Goal: Task Accomplishment & Management: Manage account settings

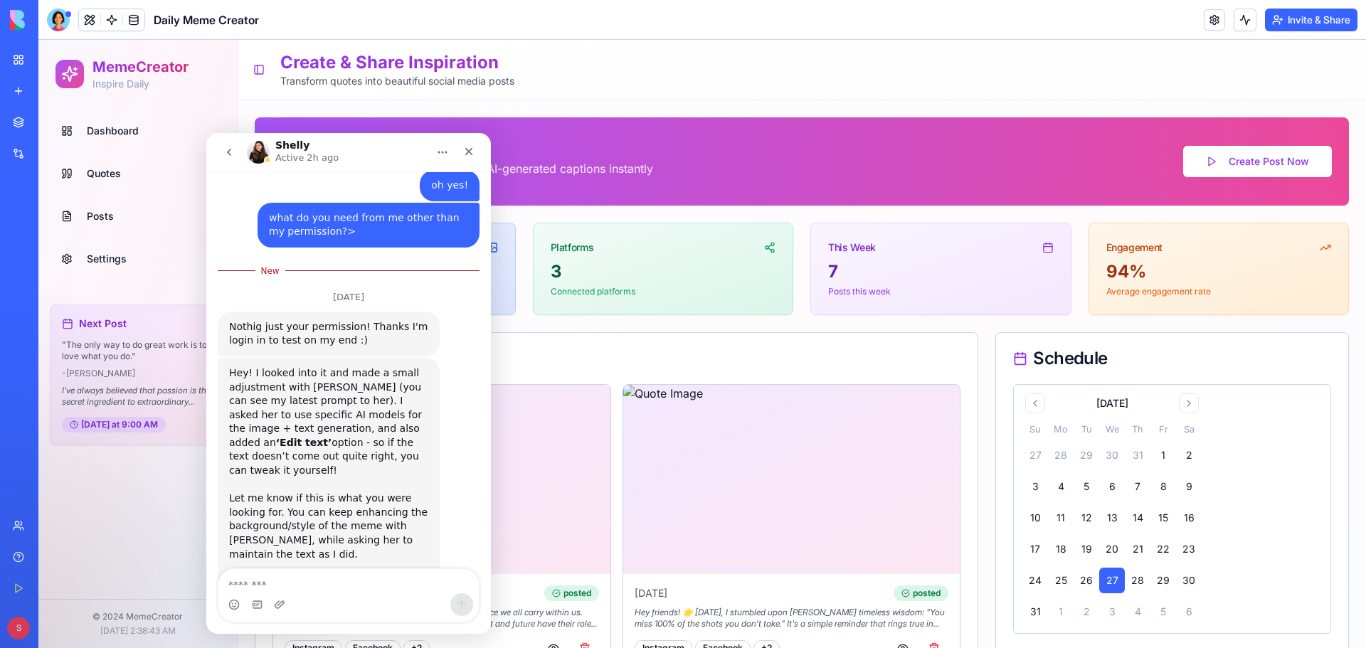
scroll to position [1493, 0]
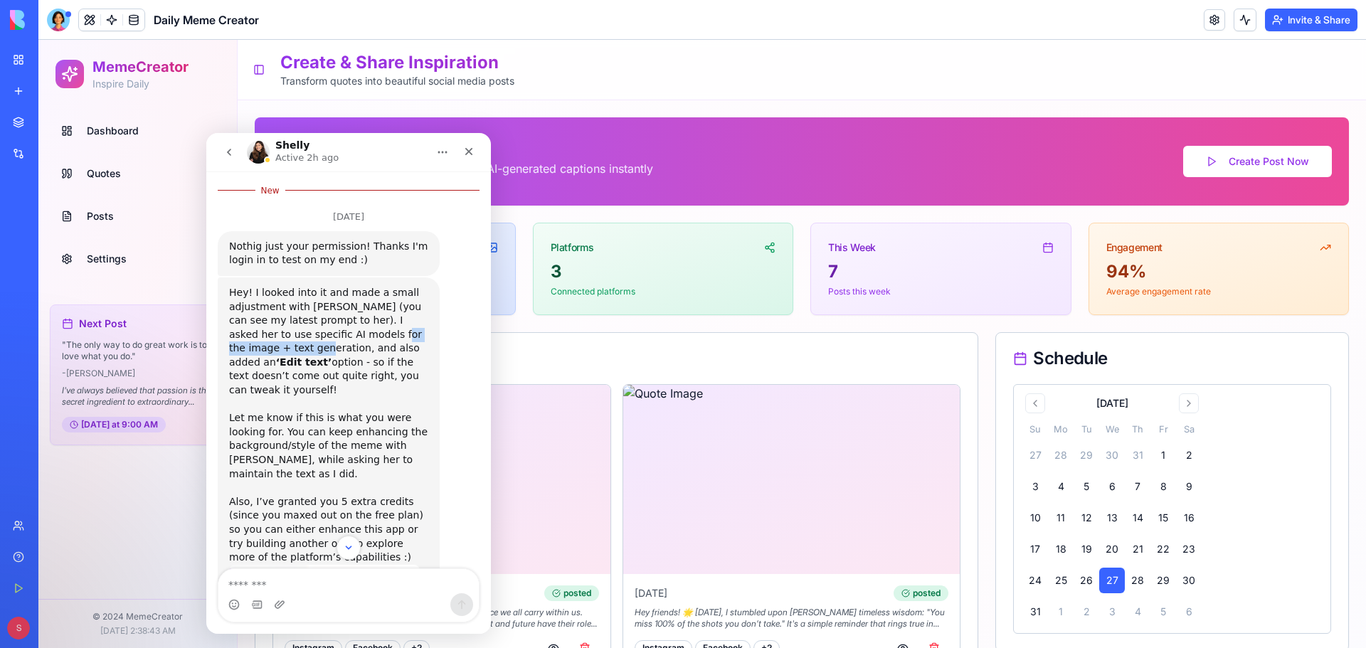
drag, startPoint x: 308, startPoint y: 323, endPoint x: 410, endPoint y: 323, distance: 101.7
click at [410, 323] on div "Hey! I looked into it and made a small adjustment with [PERSON_NAME] (you can s…" at bounding box center [328, 348] width 199 height 125
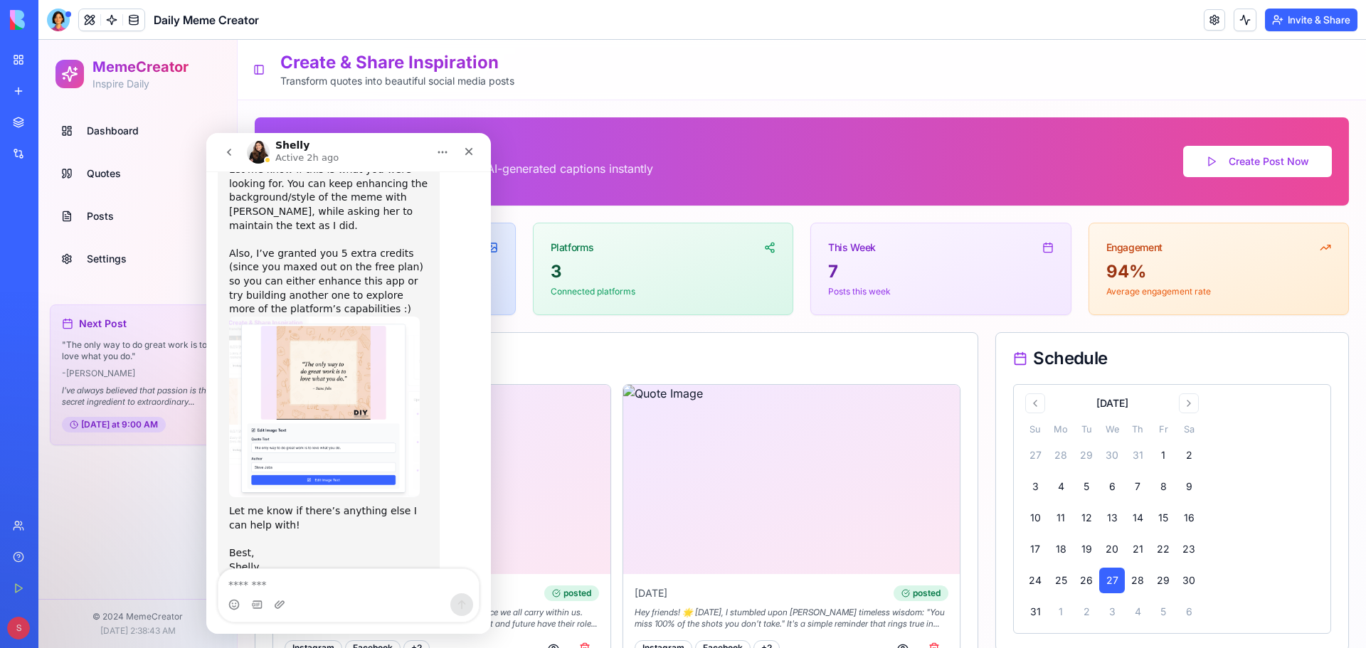
scroll to position [1746, 0]
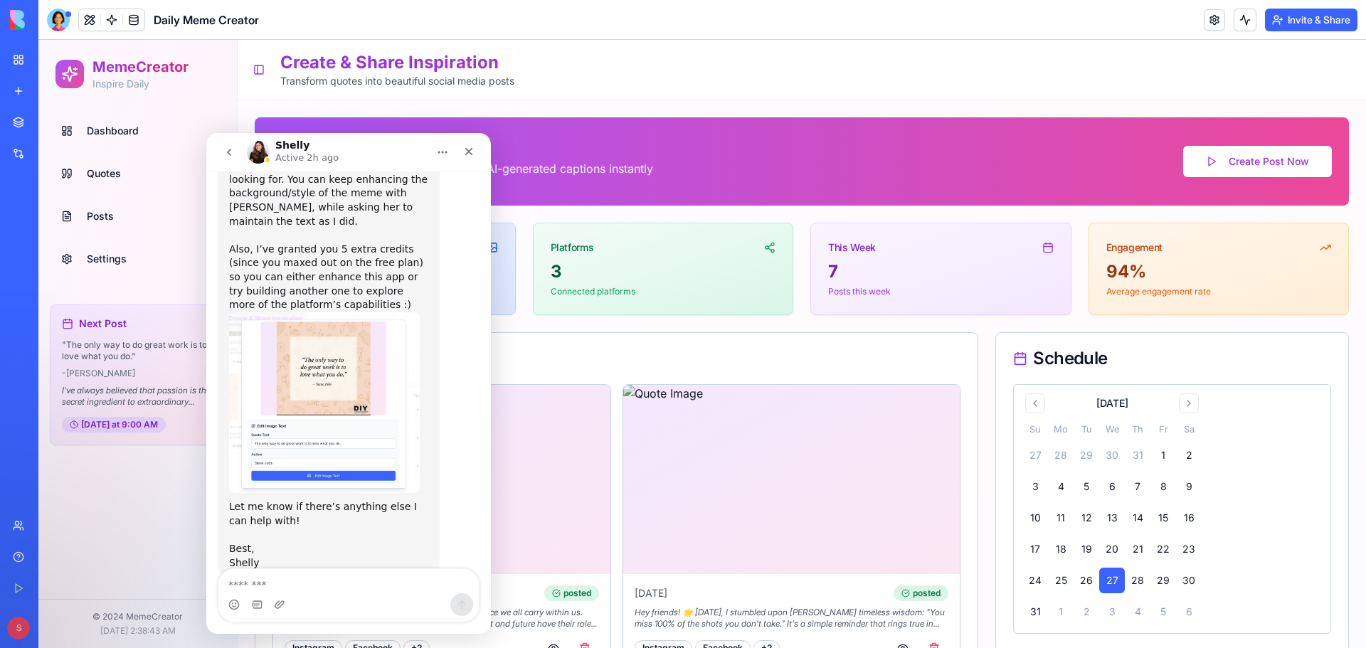
click at [327, 361] on img "Shelly says…" at bounding box center [324, 402] width 191 height 181
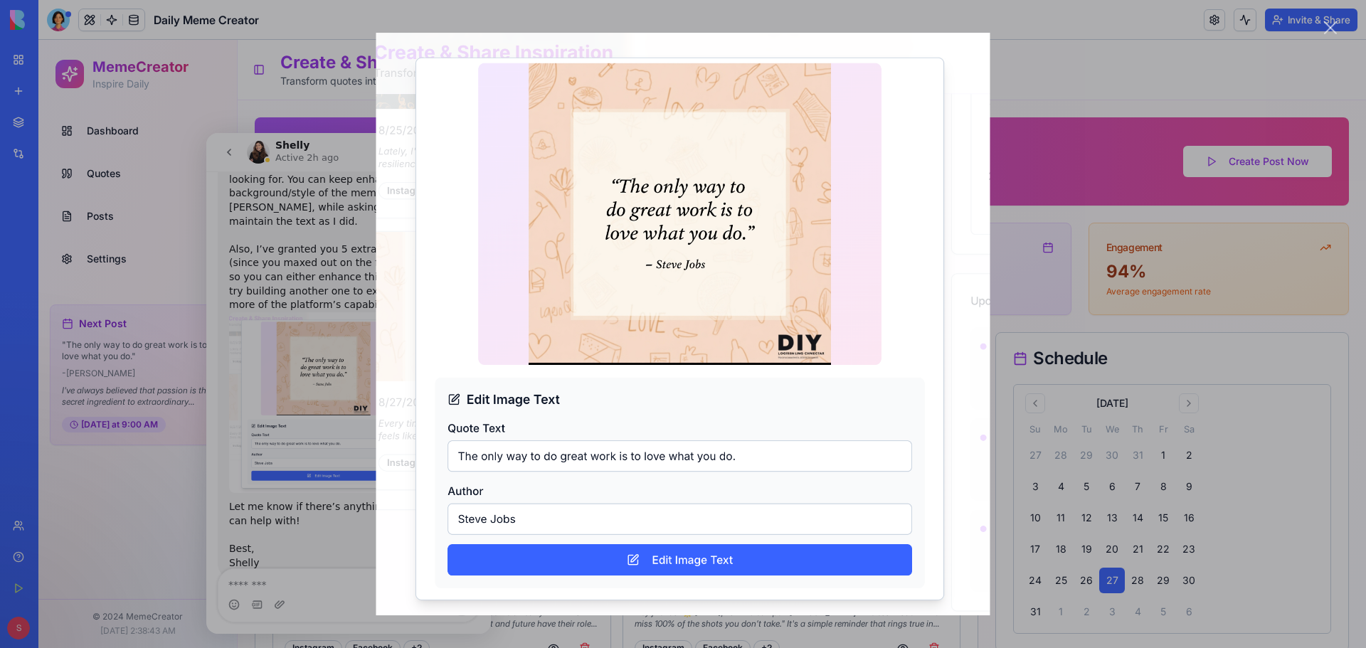
click at [1084, 78] on div "Intercom messenger" at bounding box center [683, 324] width 1366 height 648
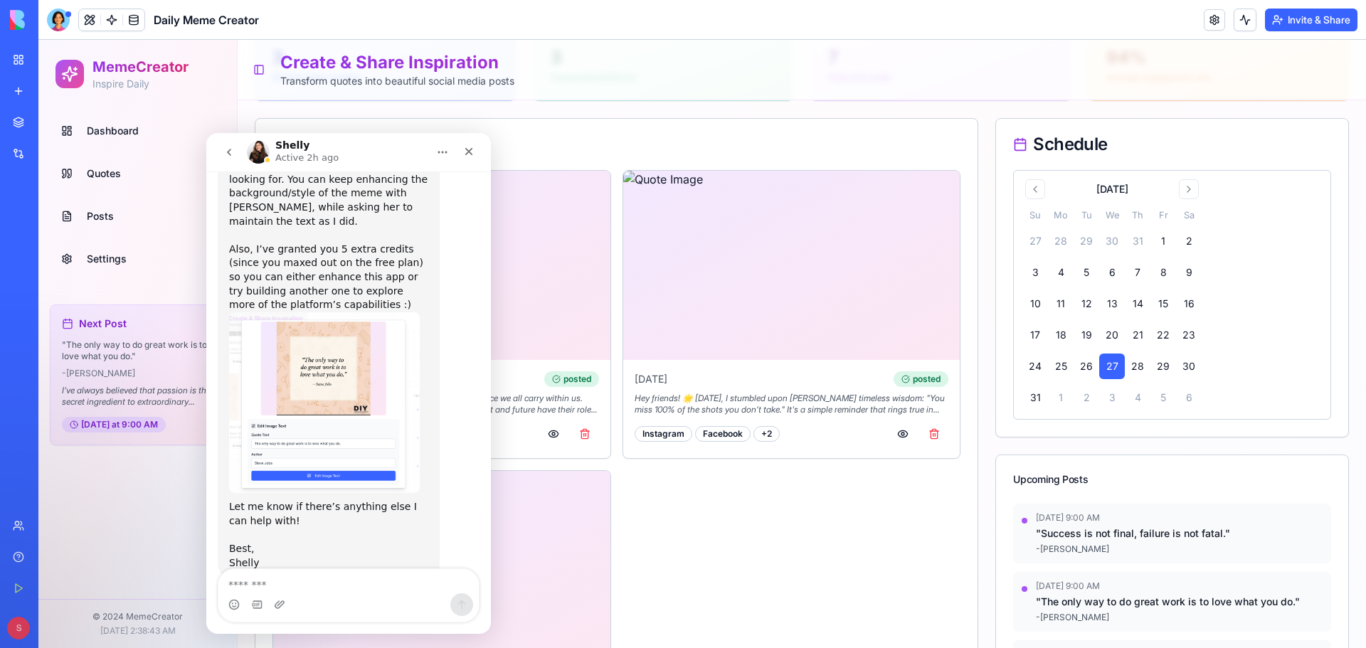
scroll to position [213, 0]
click at [225, 156] on icon "go back" at bounding box center [228, 152] width 11 height 11
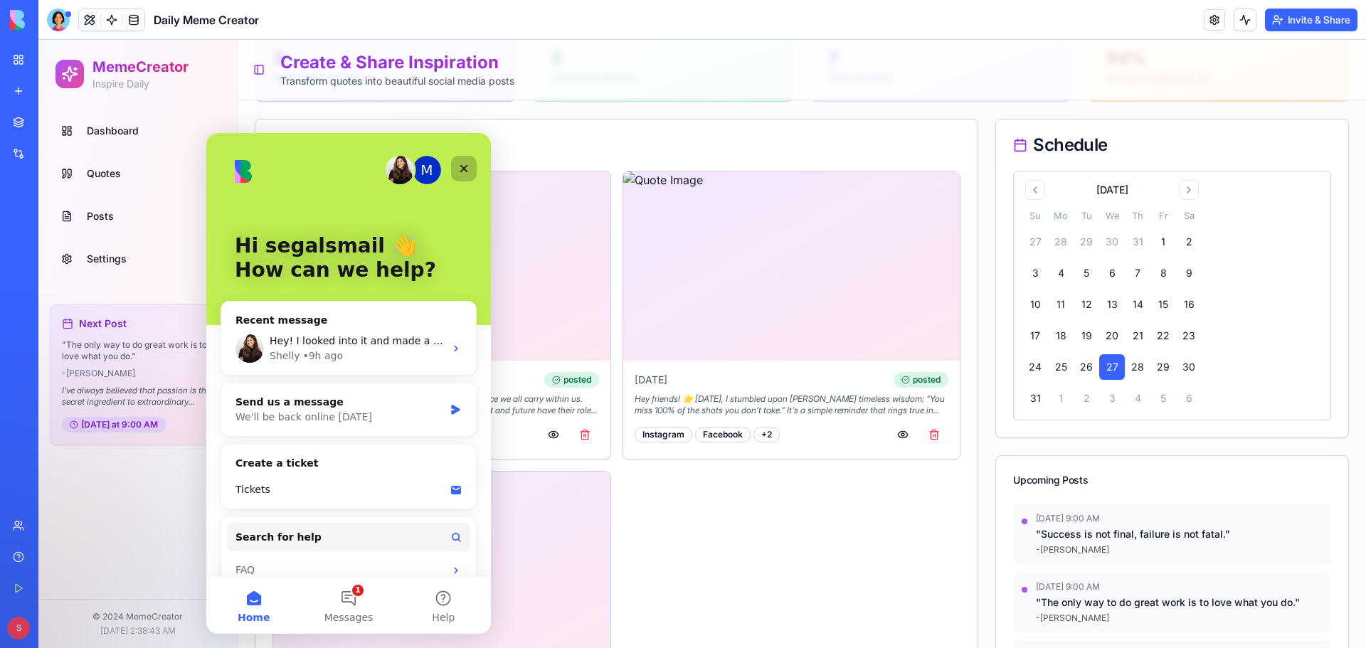
click at [468, 171] on icon "Close" at bounding box center [463, 168] width 11 height 11
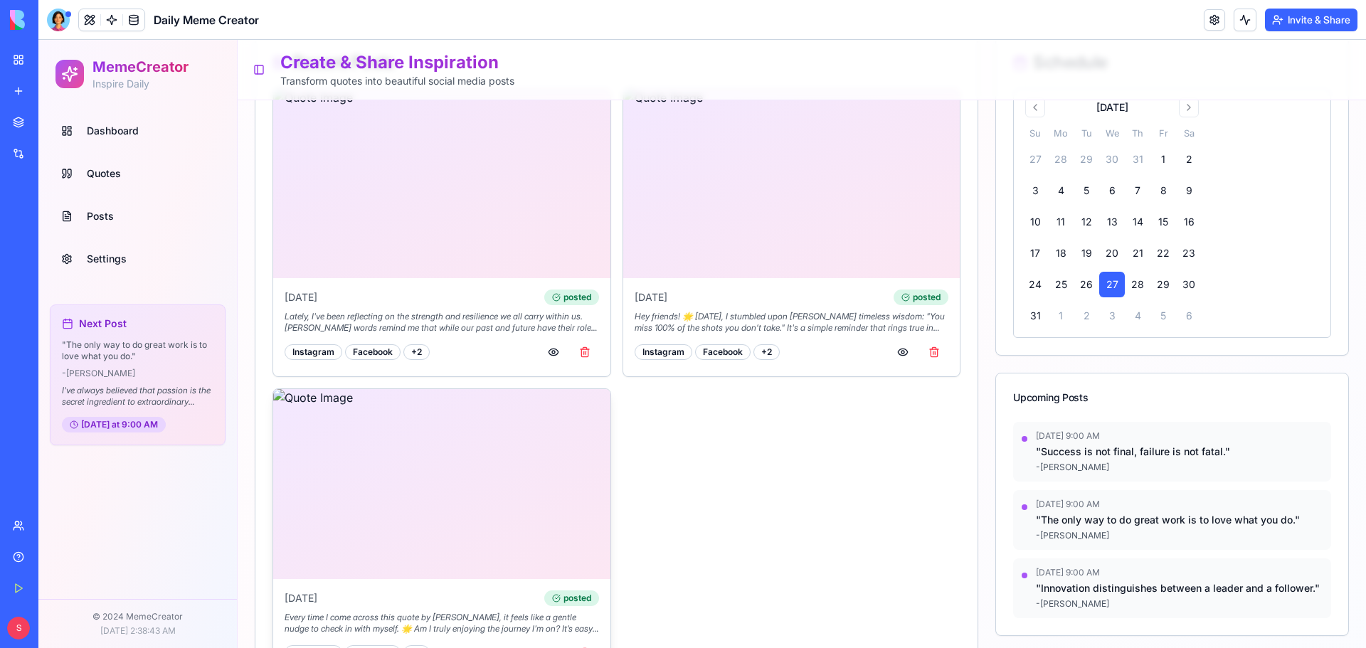
scroll to position [143, 0]
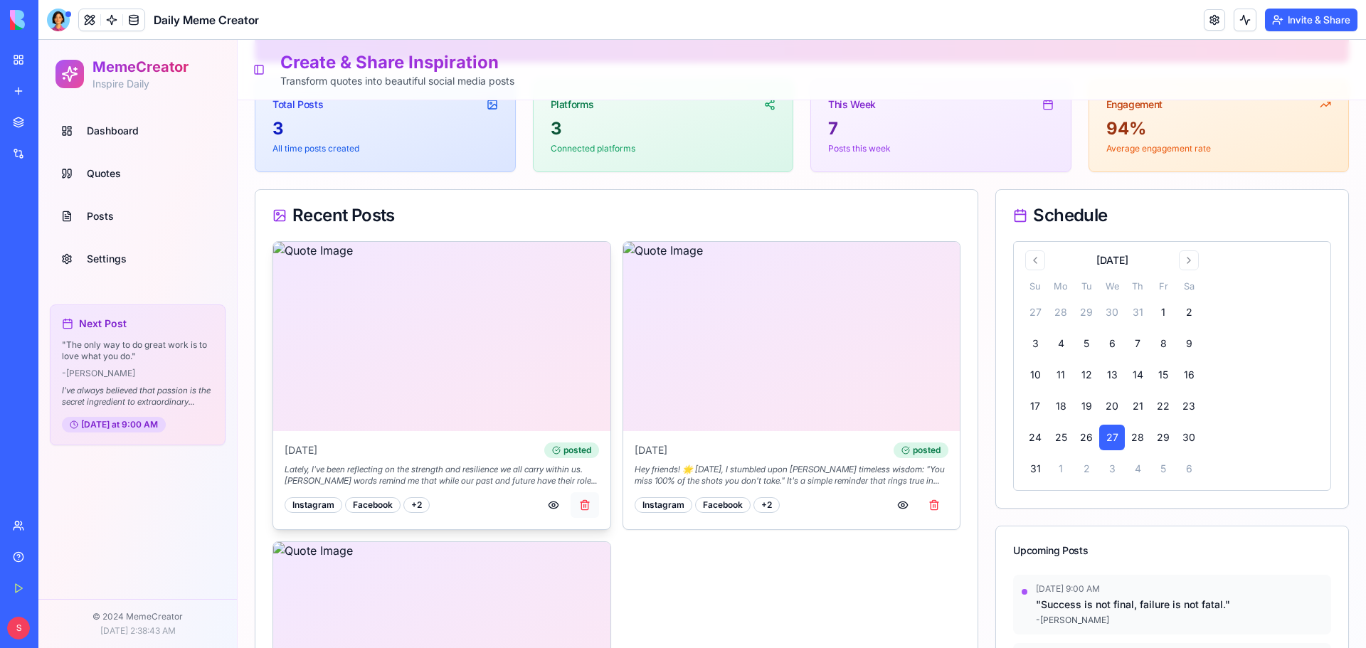
click at [578, 501] on button "button" at bounding box center [584, 505] width 28 height 26
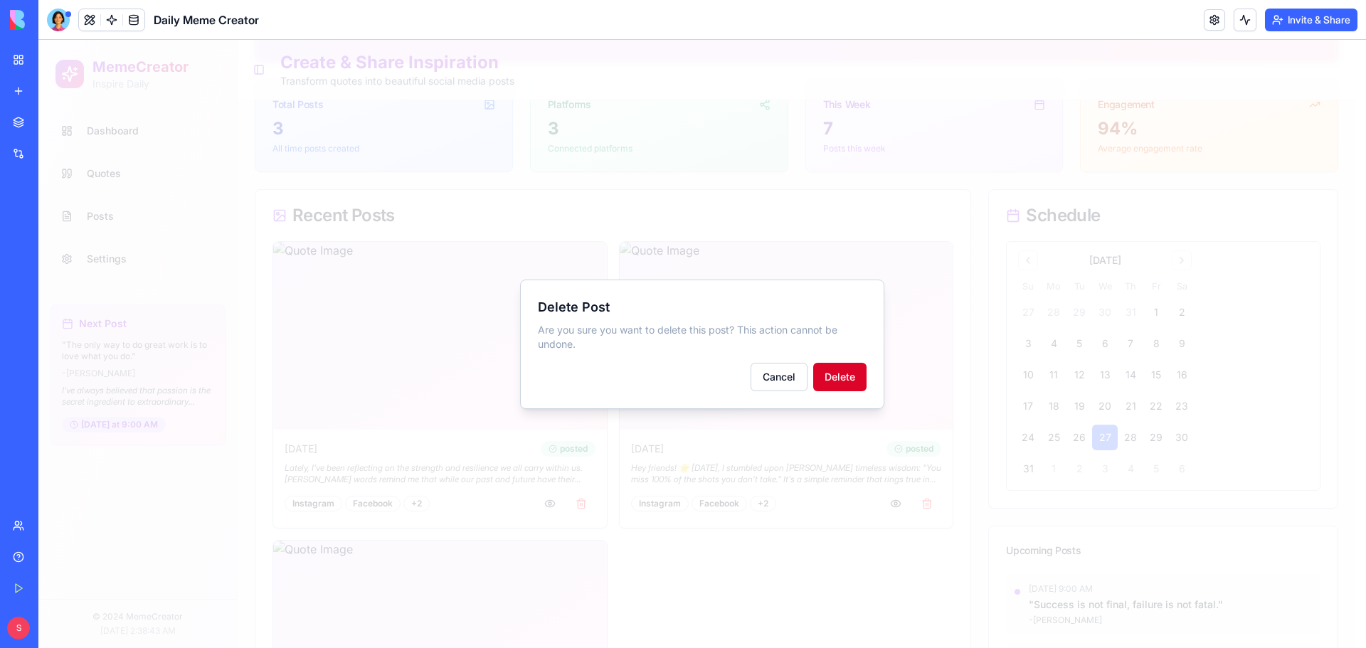
click at [836, 376] on button "Delete" at bounding box center [839, 377] width 53 height 28
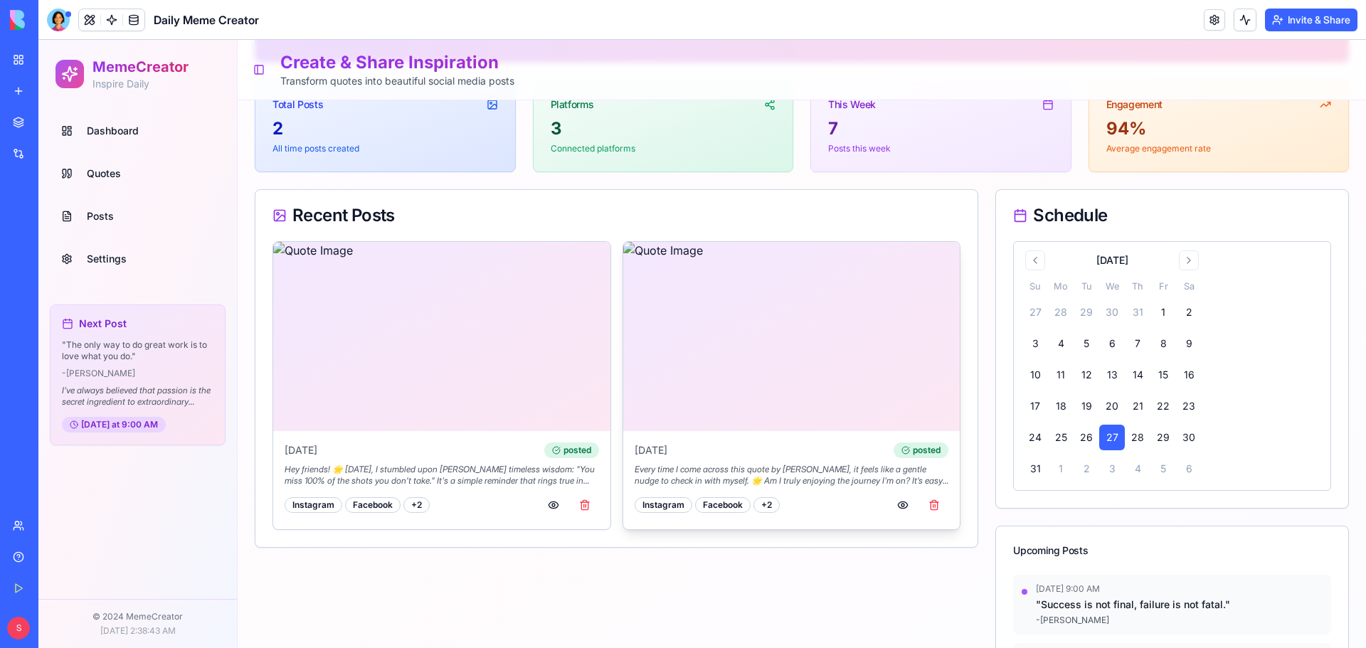
click at [723, 346] on img at bounding box center [791, 336] width 337 height 189
click at [892, 504] on button "button" at bounding box center [902, 505] width 28 height 26
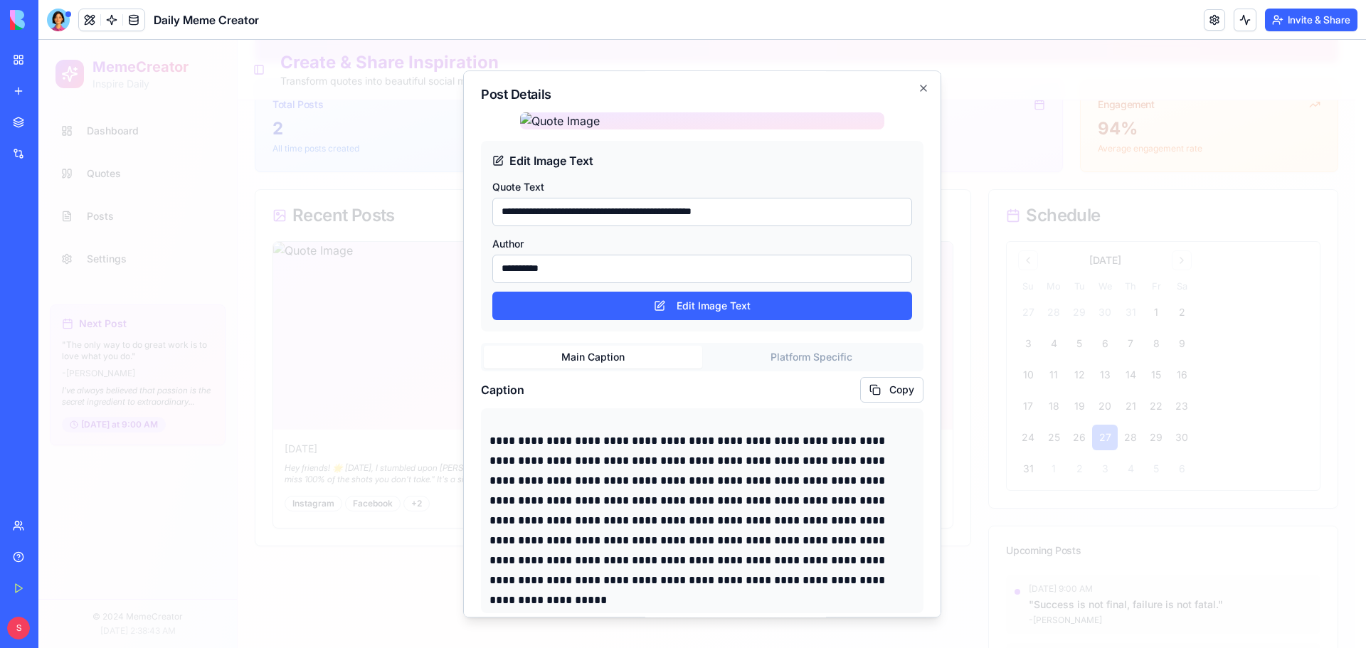
click at [576, 283] on input "**********" at bounding box center [702, 269] width 420 height 28
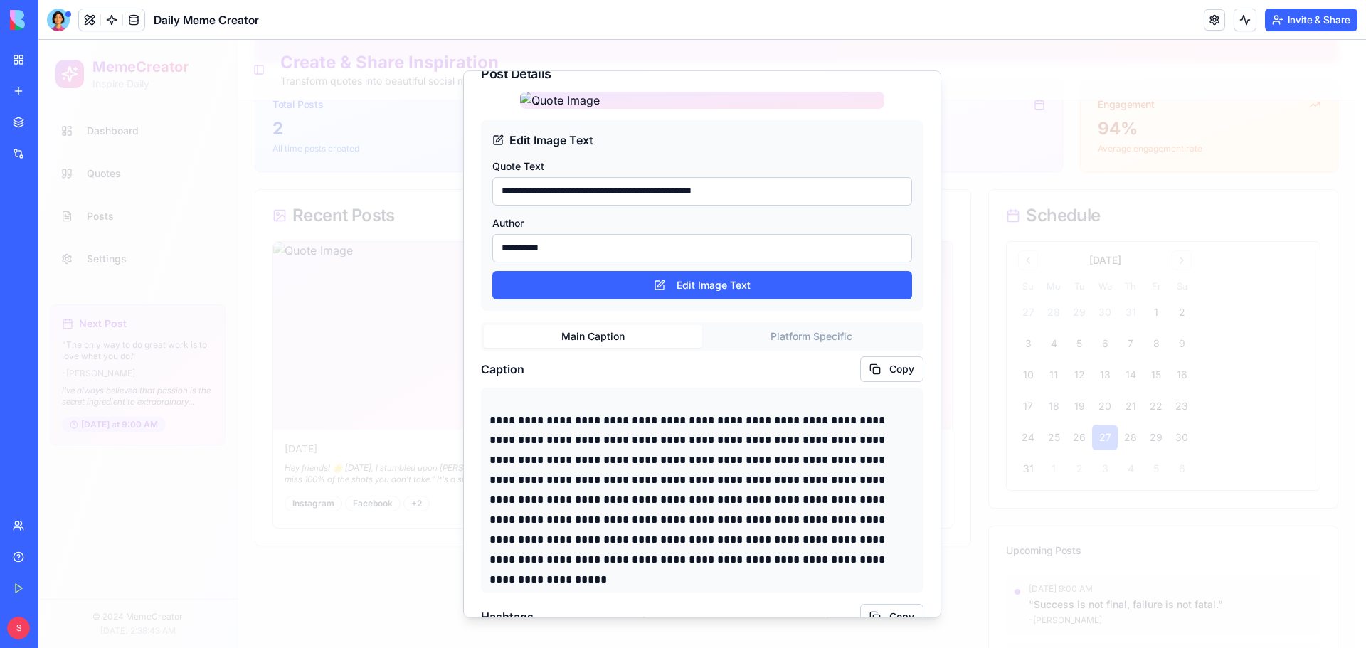
scroll to position [0, 0]
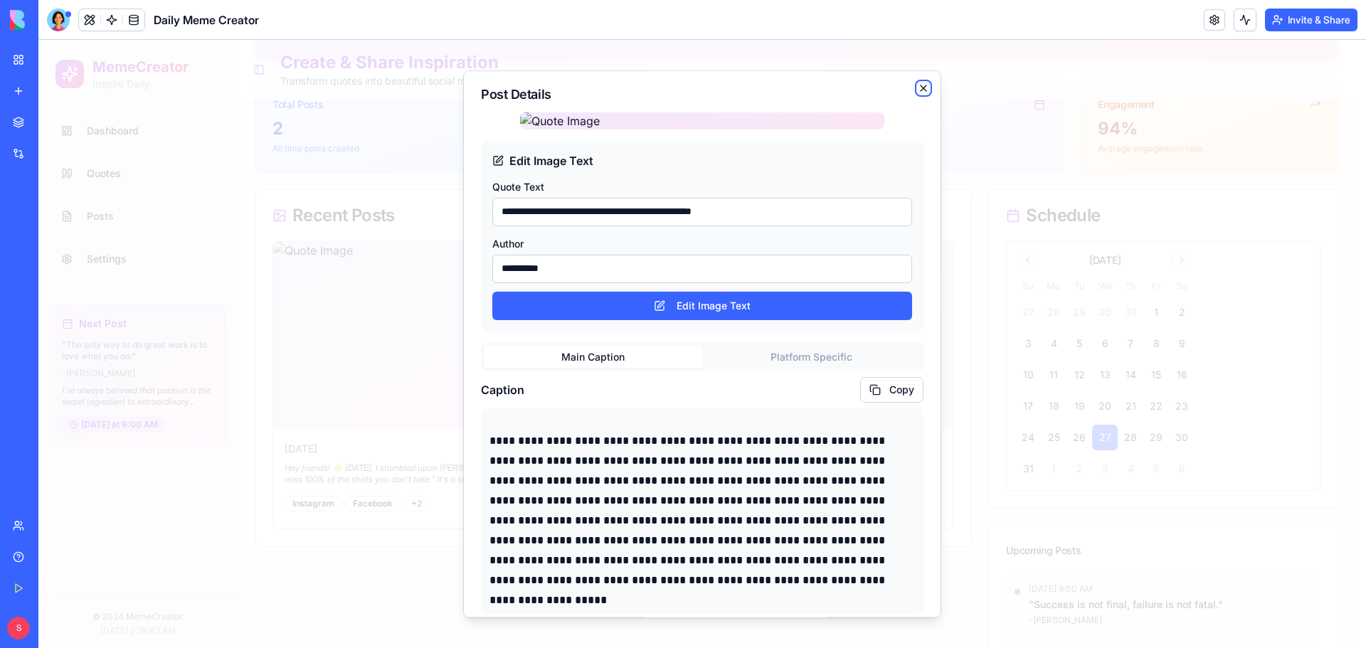
click at [918, 83] on icon "button" at bounding box center [923, 88] width 11 height 11
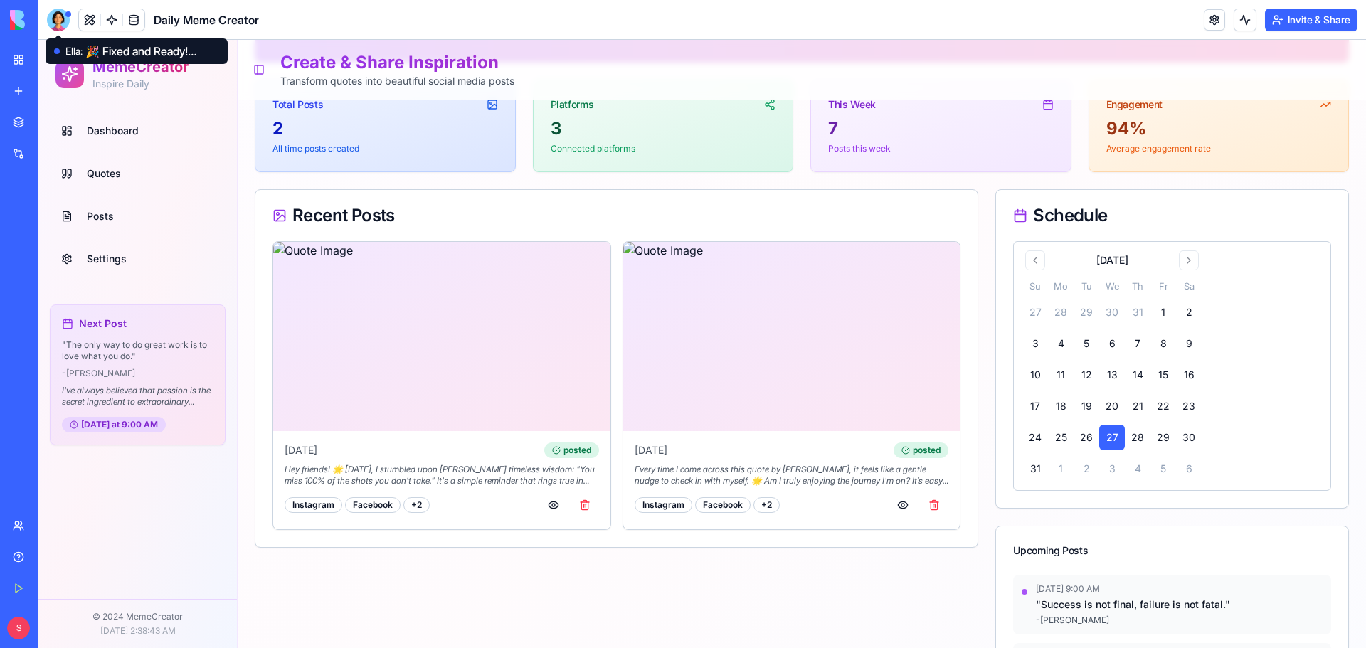
click at [55, 12] on div at bounding box center [58, 20] width 23 height 23
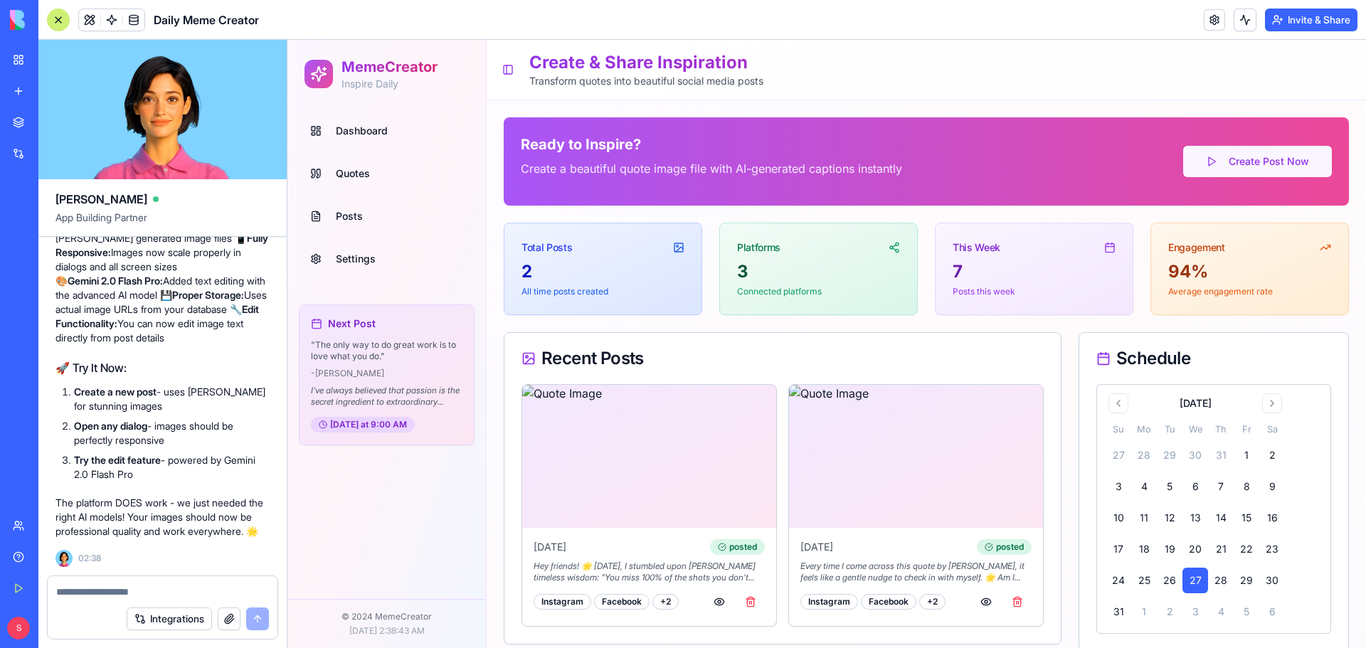
click at [1268, 160] on button "Create Post Now" at bounding box center [1257, 161] width 149 height 31
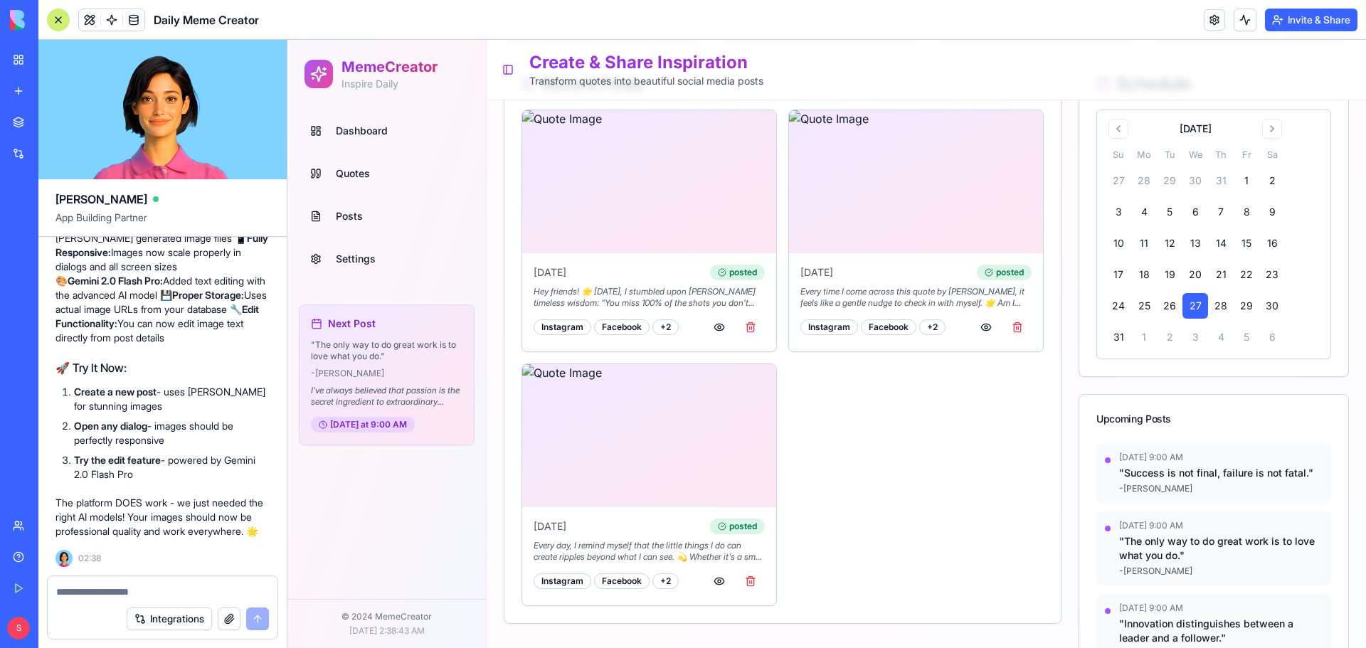
scroll to position [285, 0]
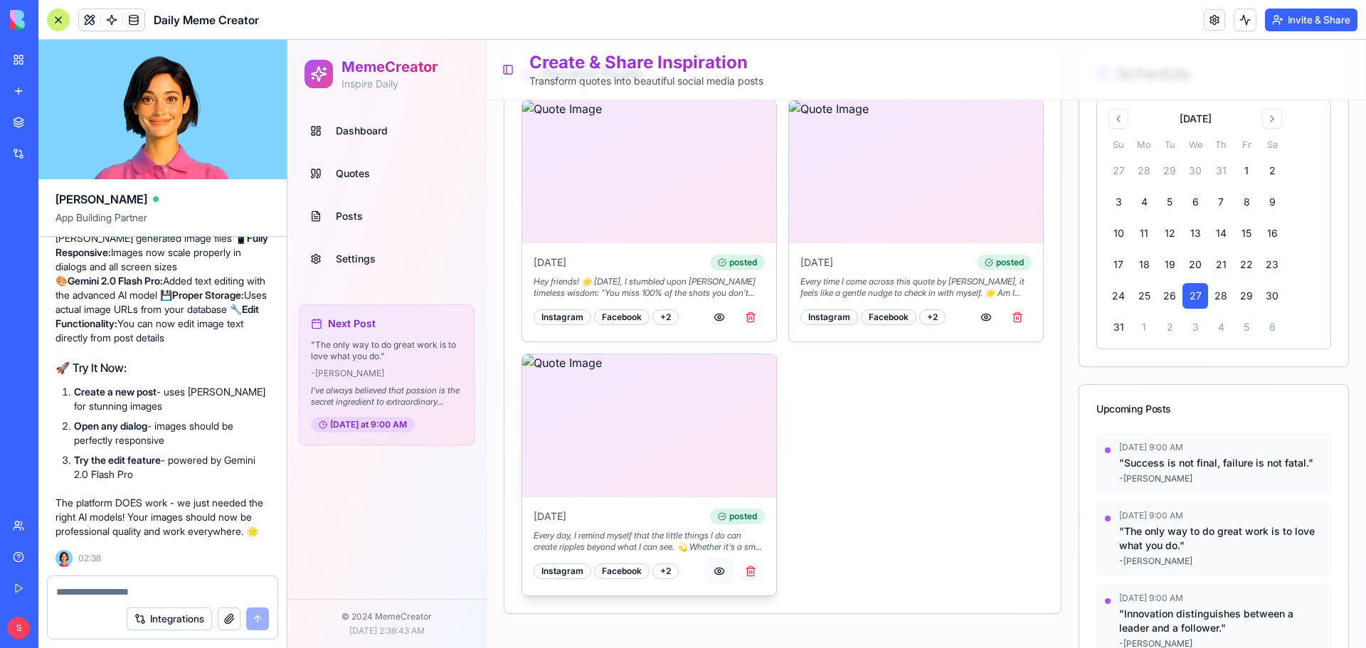
click at [721, 565] on button "button" at bounding box center [719, 571] width 28 height 26
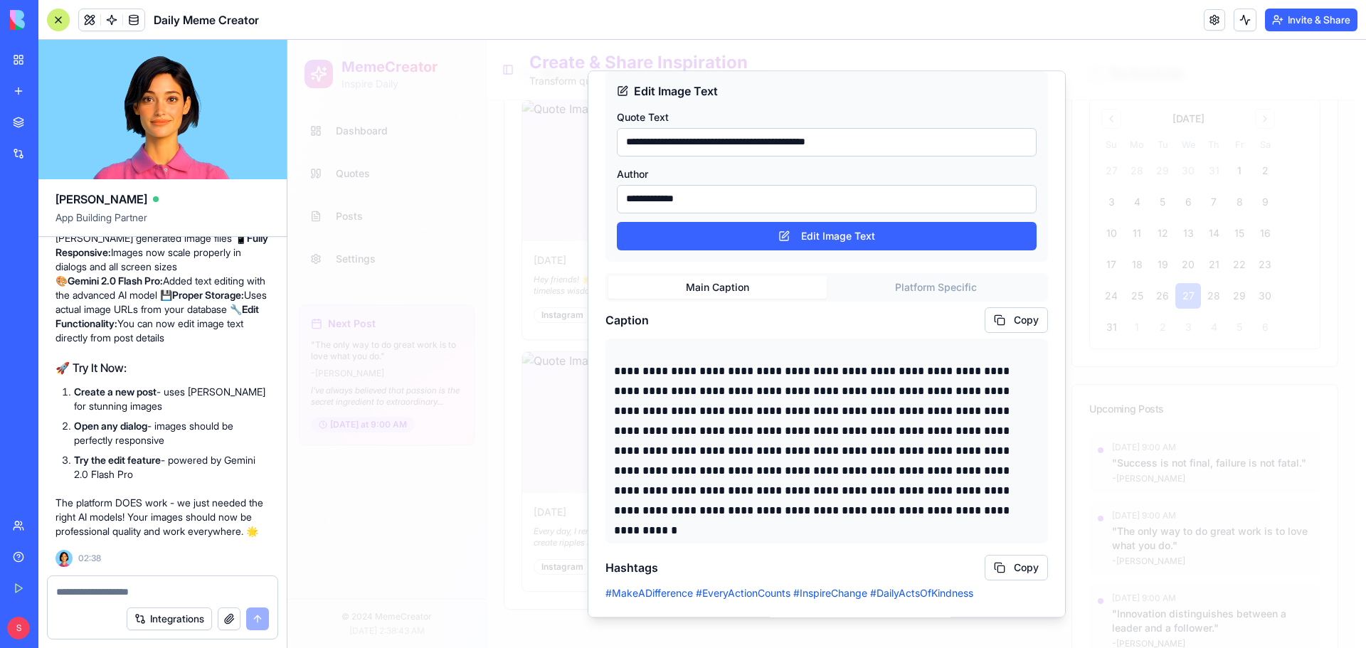
scroll to position [0, 0]
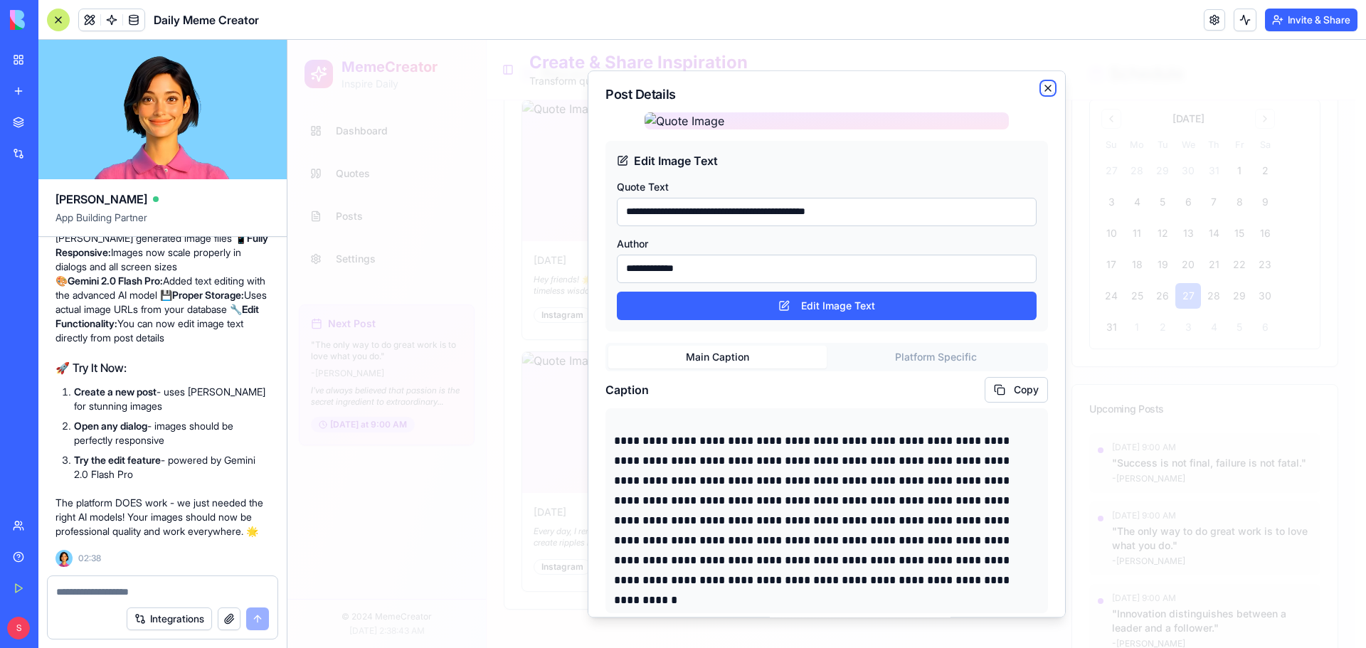
click at [1042, 87] on icon "button" at bounding box center [1047, 88] width 11 height 11
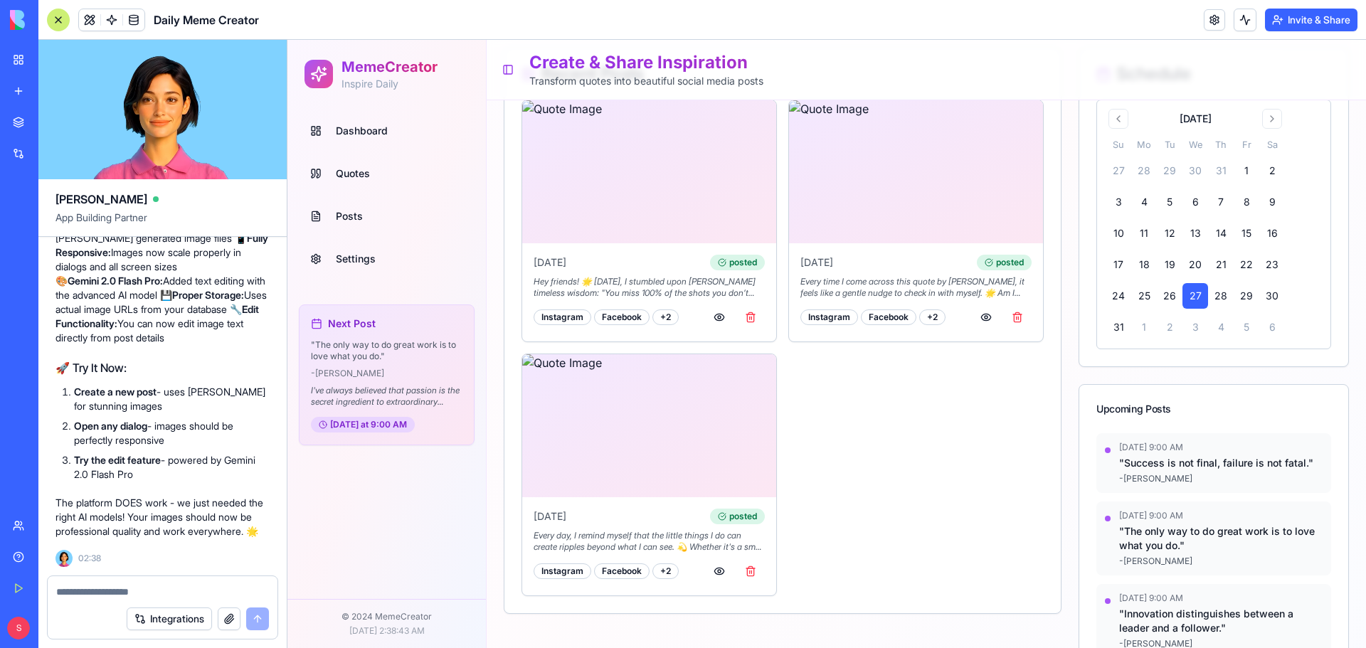
click at [364, 260] on span "Settings" at bounding box center [356, 259] width 40 height 14
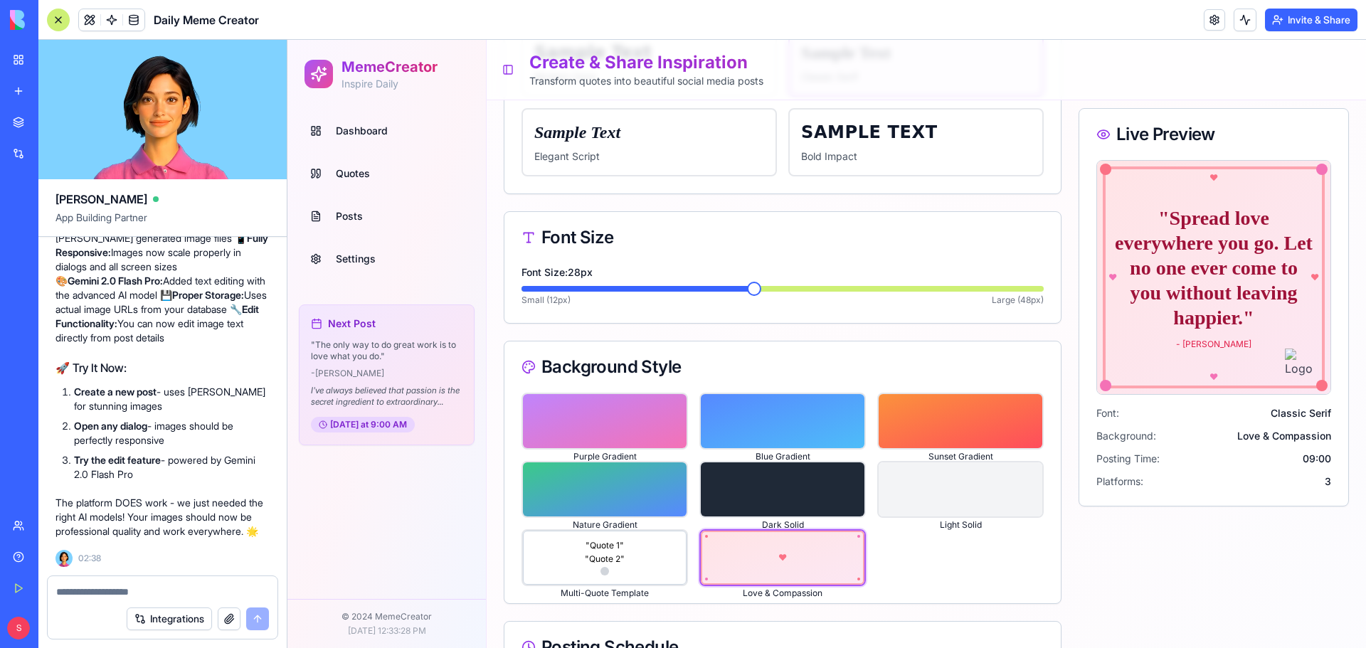
click at [748, 290] on span at bounding box center [754, 289] width 14 height 14
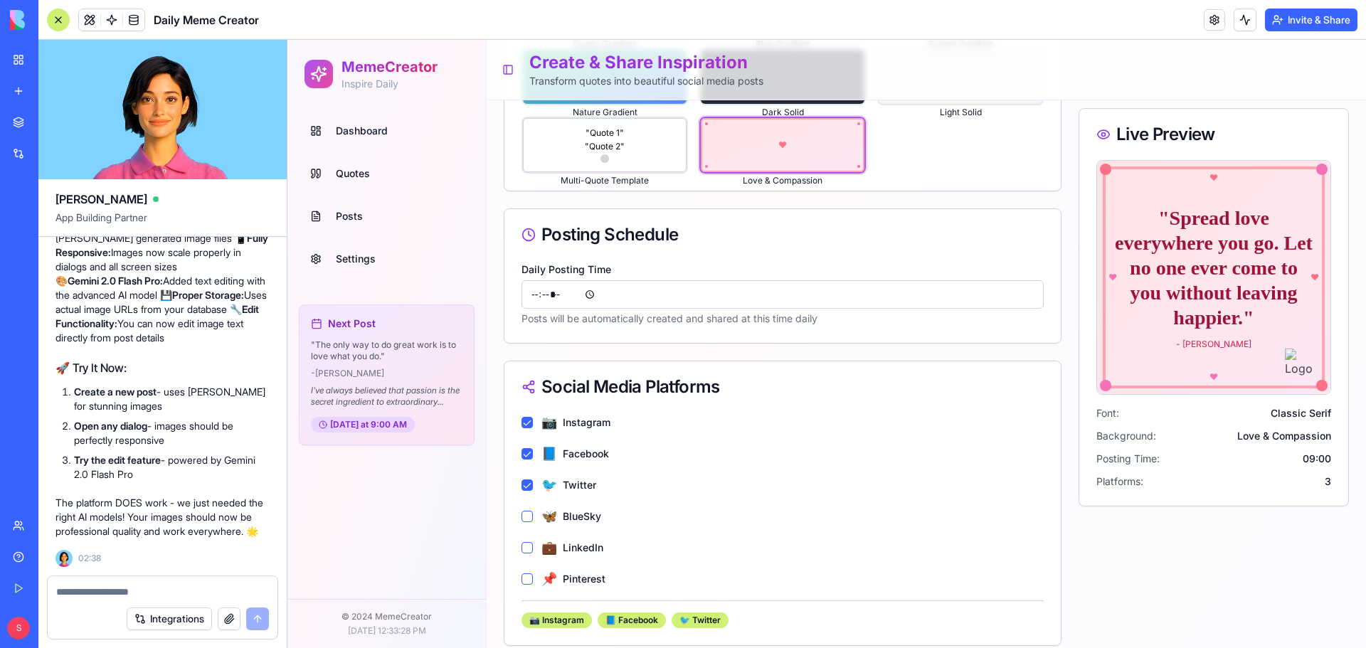
scroll to position [760, 0]
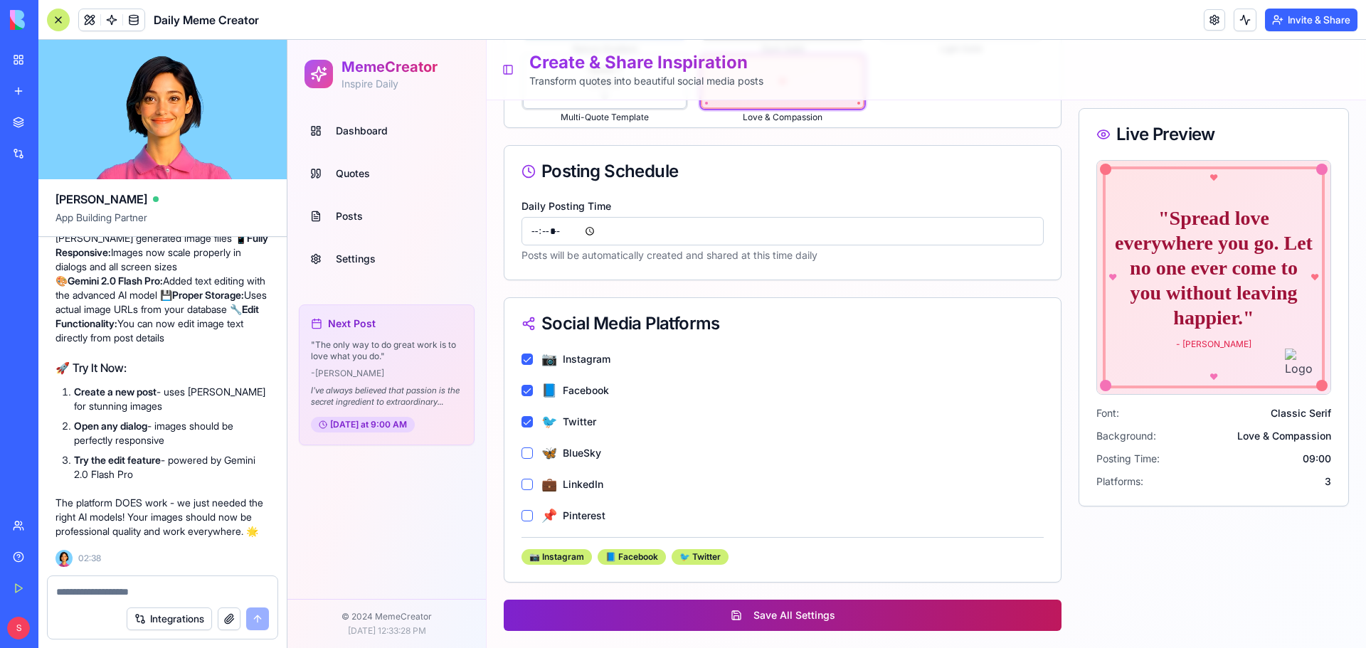
click at [698, 617] on button "Save All Settings" at bounding box center [783, 615] width 558 height 31
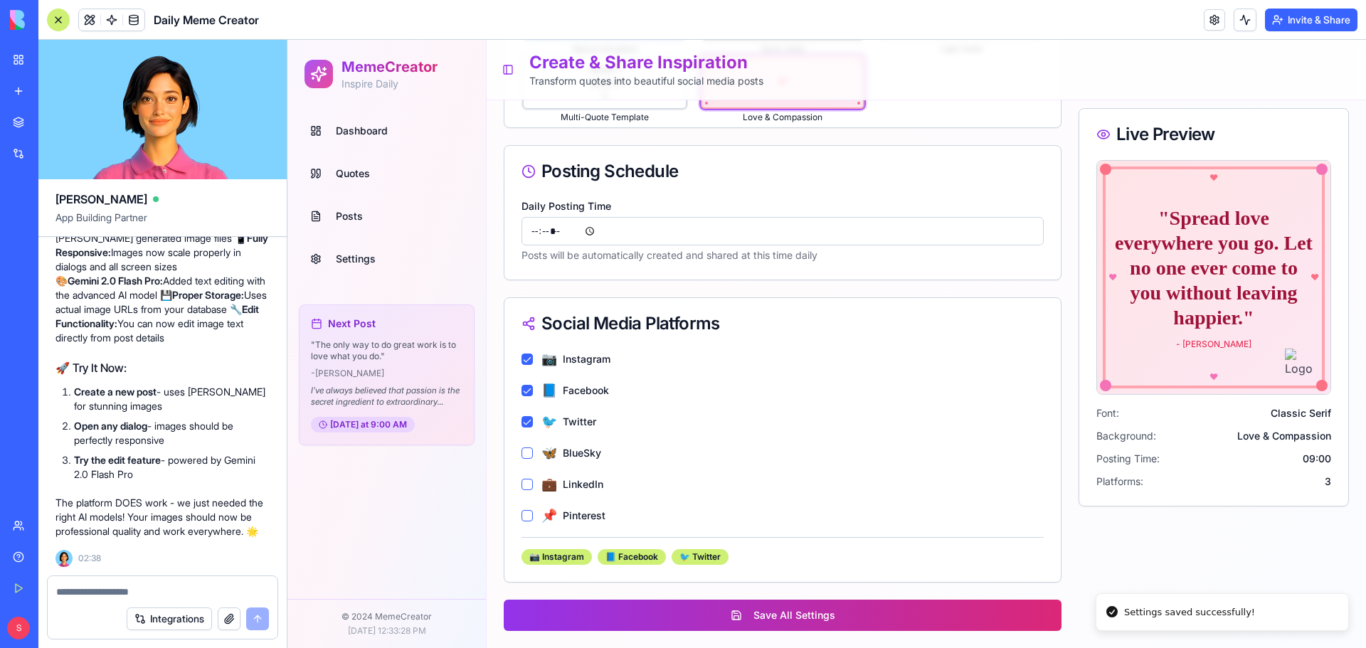
click at [150, 593] on textarea at bounding box center [162, 592] width 213 height 14
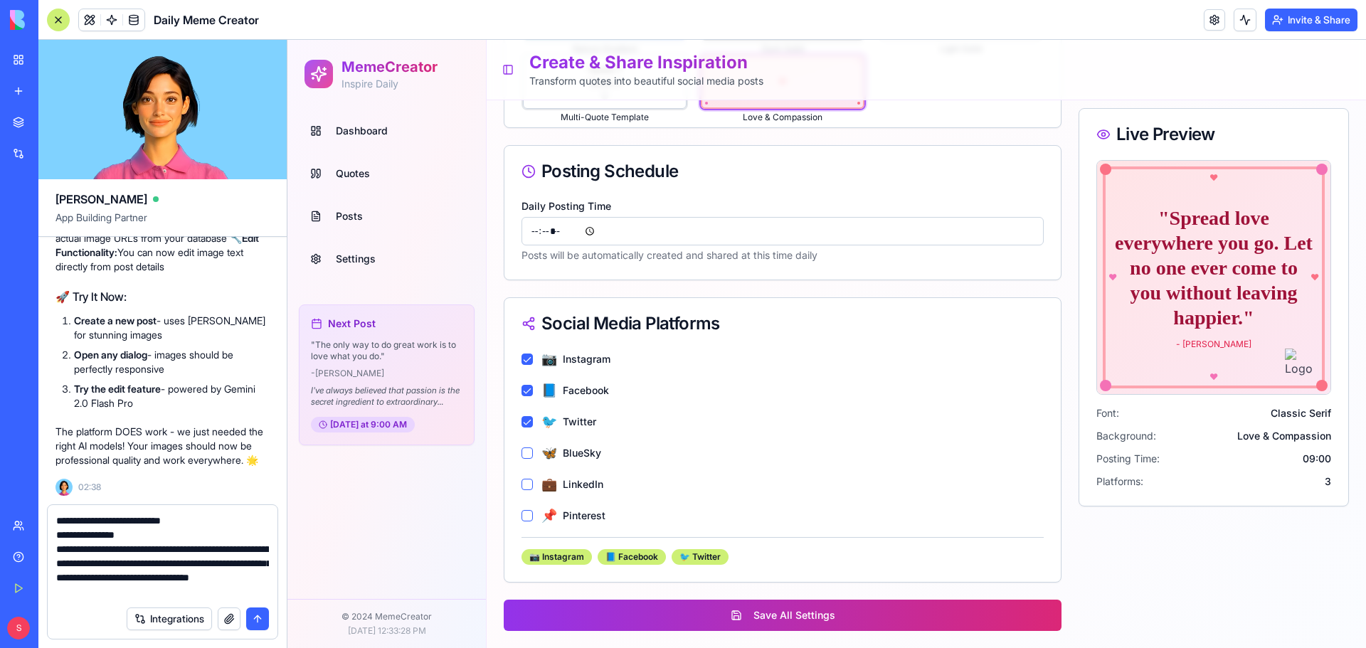
click at [181, 587] on textarea "**********" at bounding box center [162, 556] width 213 height 85
drag, startPoint x: 189, startPoint y: 593, endPoint x: 46, endPoint y: 519, distance: 161.0
click at [46, 519] on div "**********" at bounding box center [162, 576] width 248 height 144
type textarea "**********"
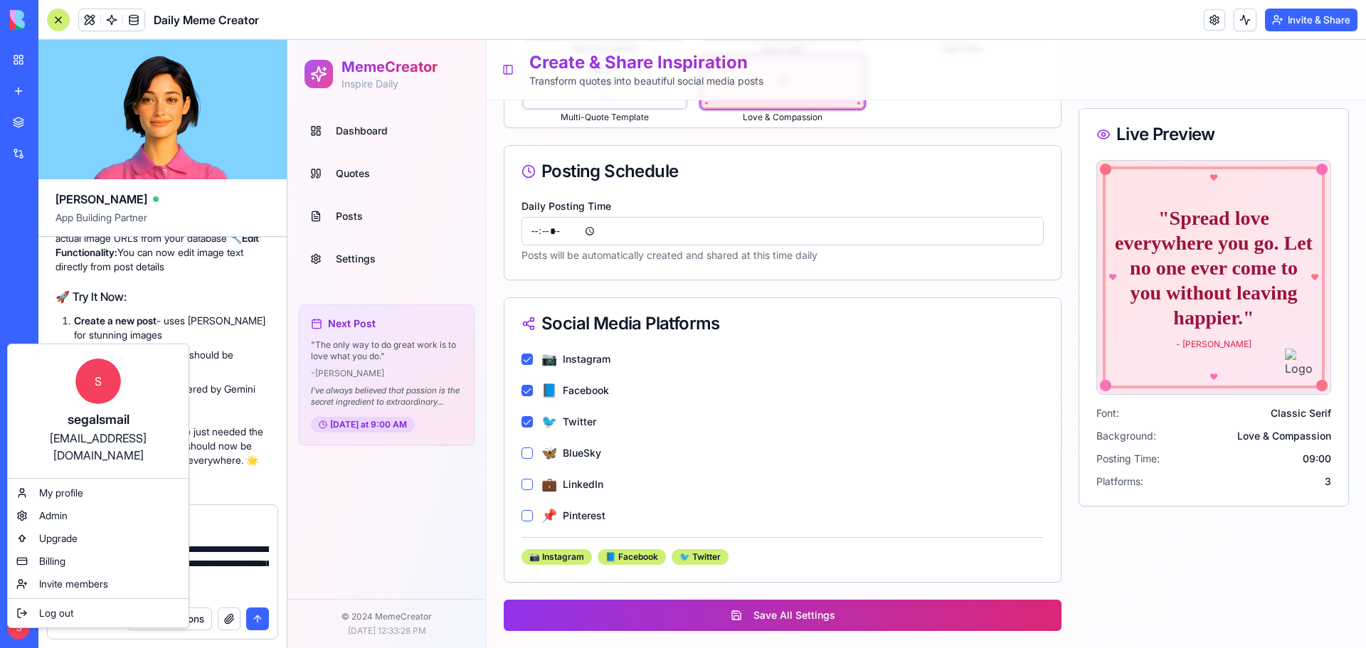
click at [330, 13] on html "BETA My Workspace New app Marketplace Integrations Recent Daily Meme Creator So…" at bounding box center [683, 324] width 1366 height 648
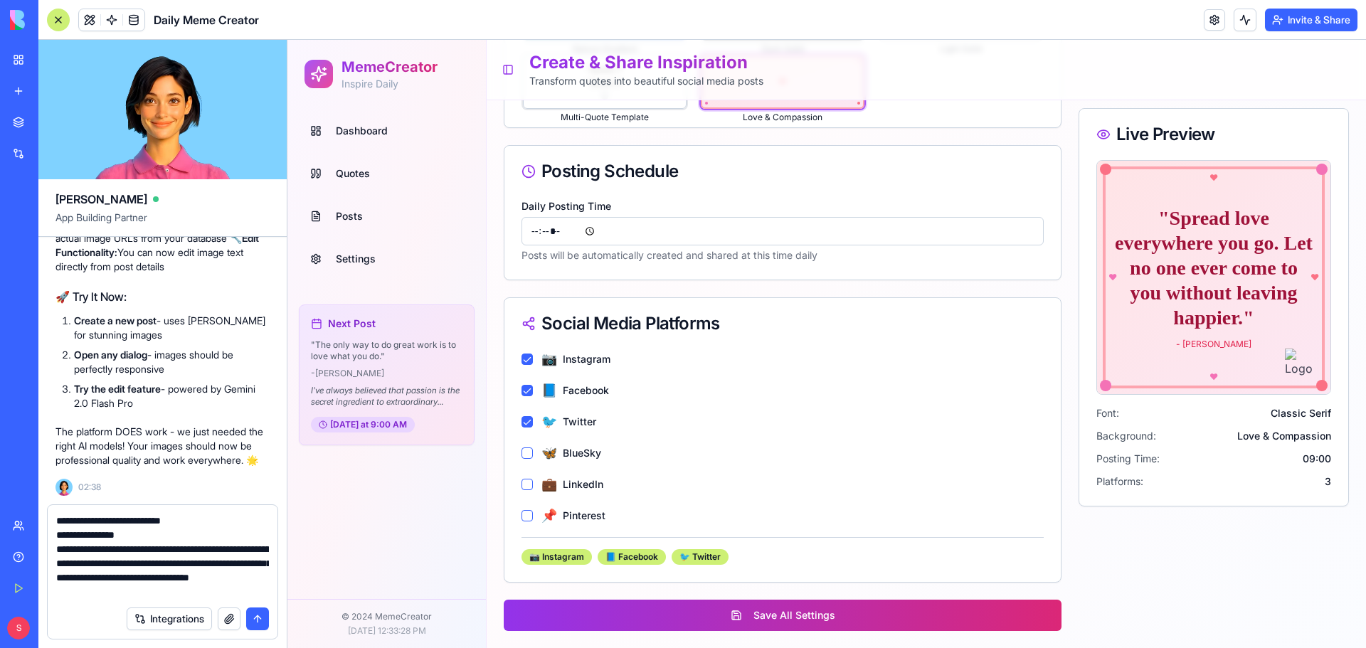
click at [22, 549] on link "Help" at bounding box center [32, 557] width 57 height 28
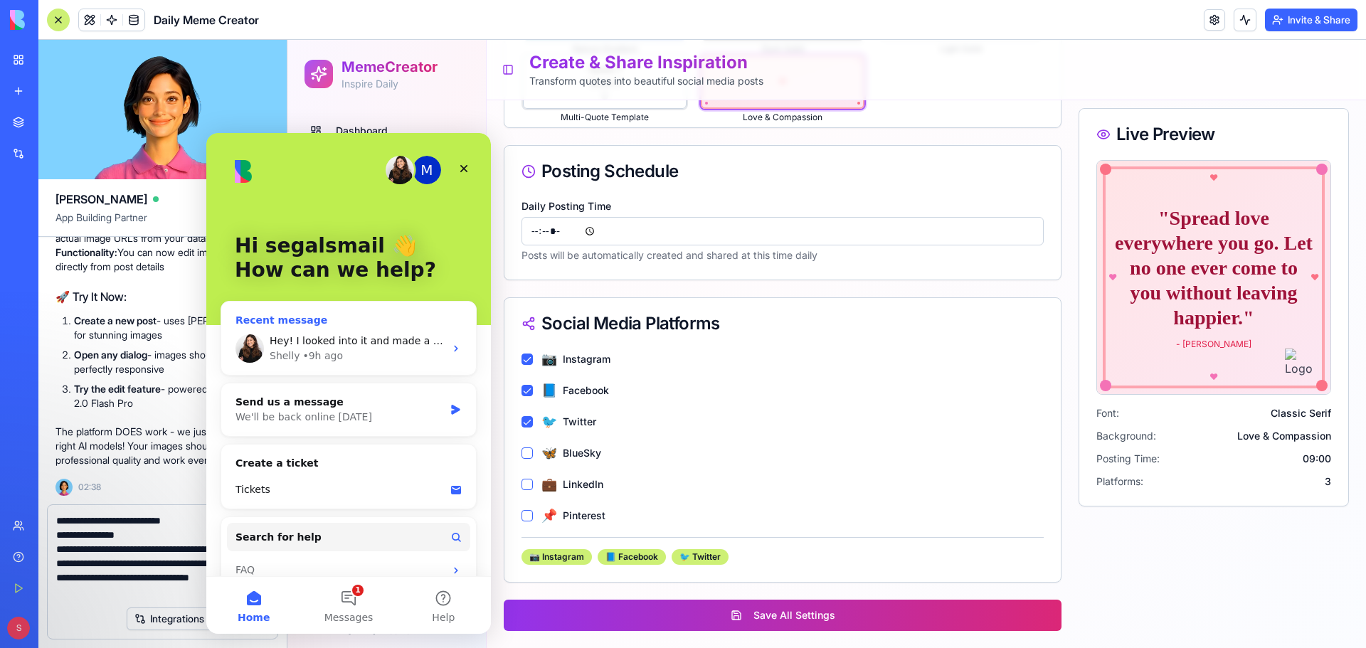
click at [325, 354] on div "• 9h ago" at bounding box center [322, 356] width 41 height 15
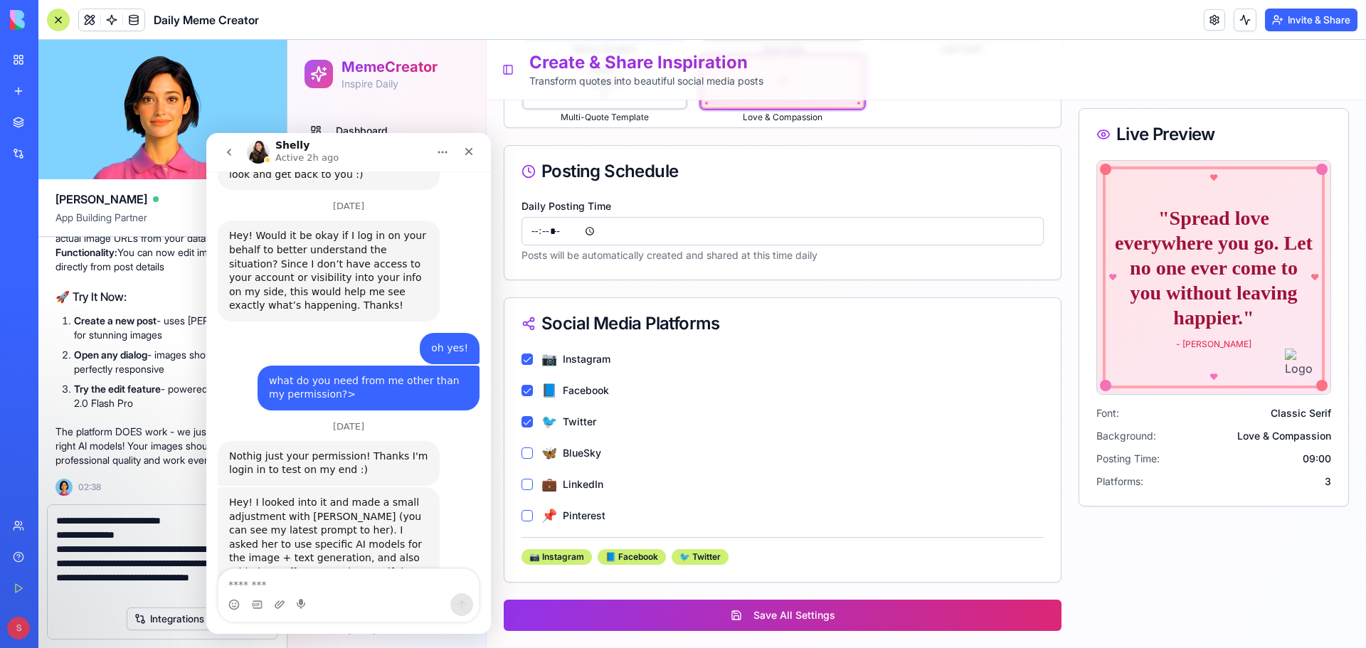
scroll to position [1712, 0]
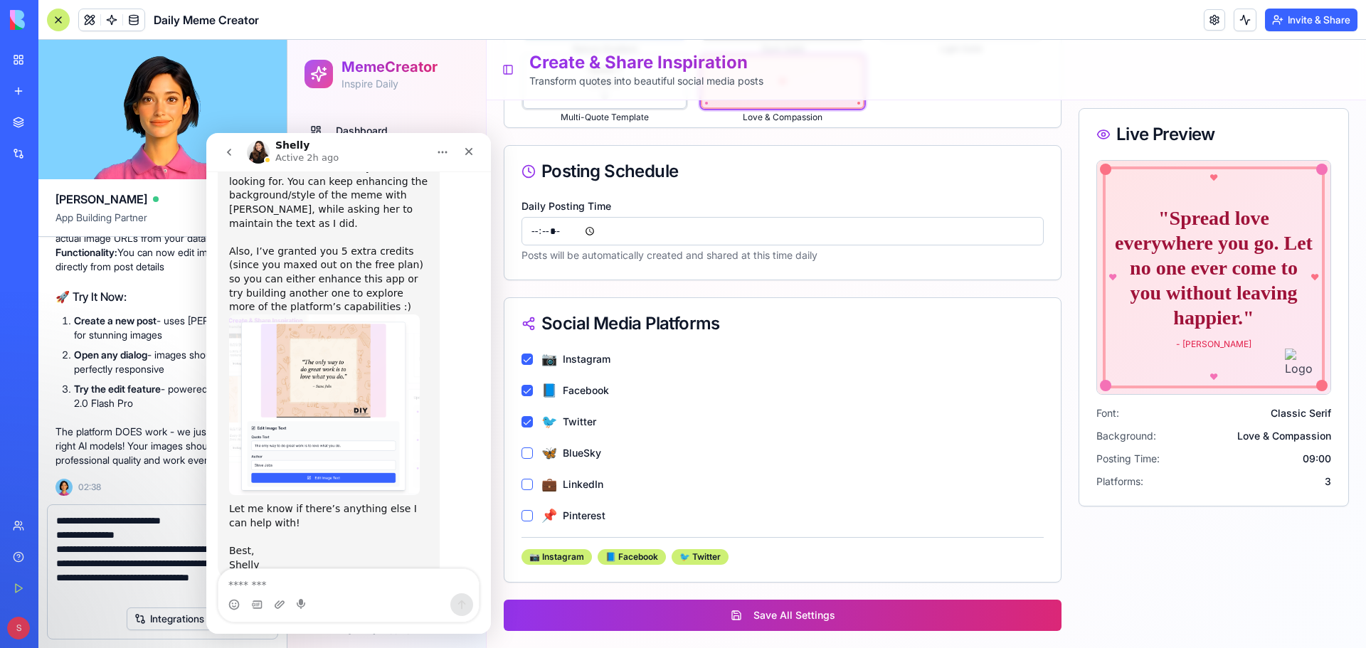
click at [368, 578] on textarea "Message…" at bounding box center [348, 581] width 260 height 24
type textarea "**********"
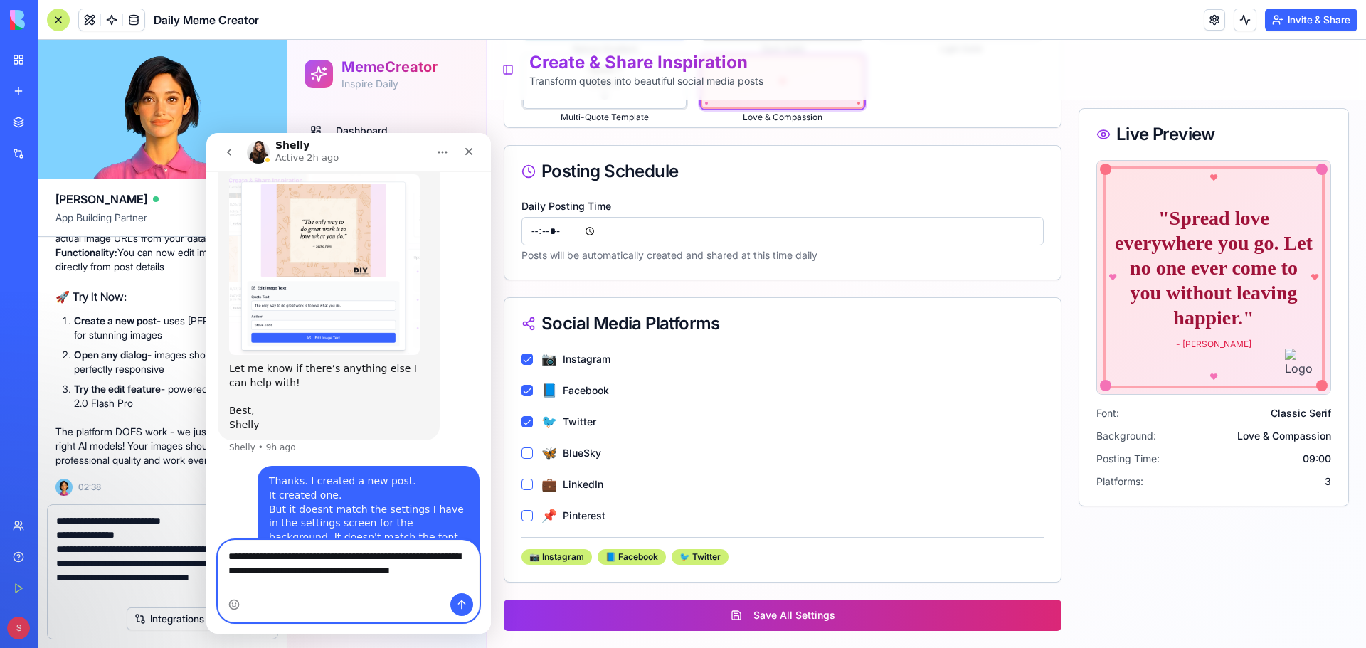
scroll to position [1866, 0]
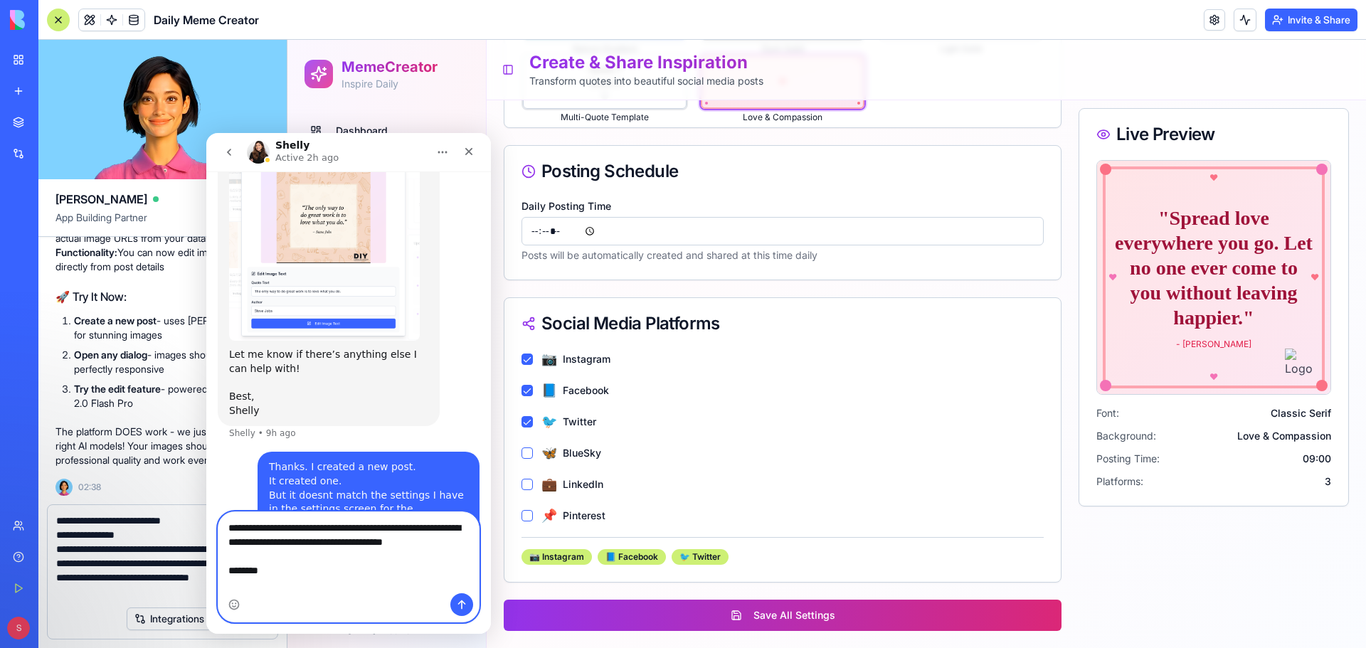
type textarea "**********"
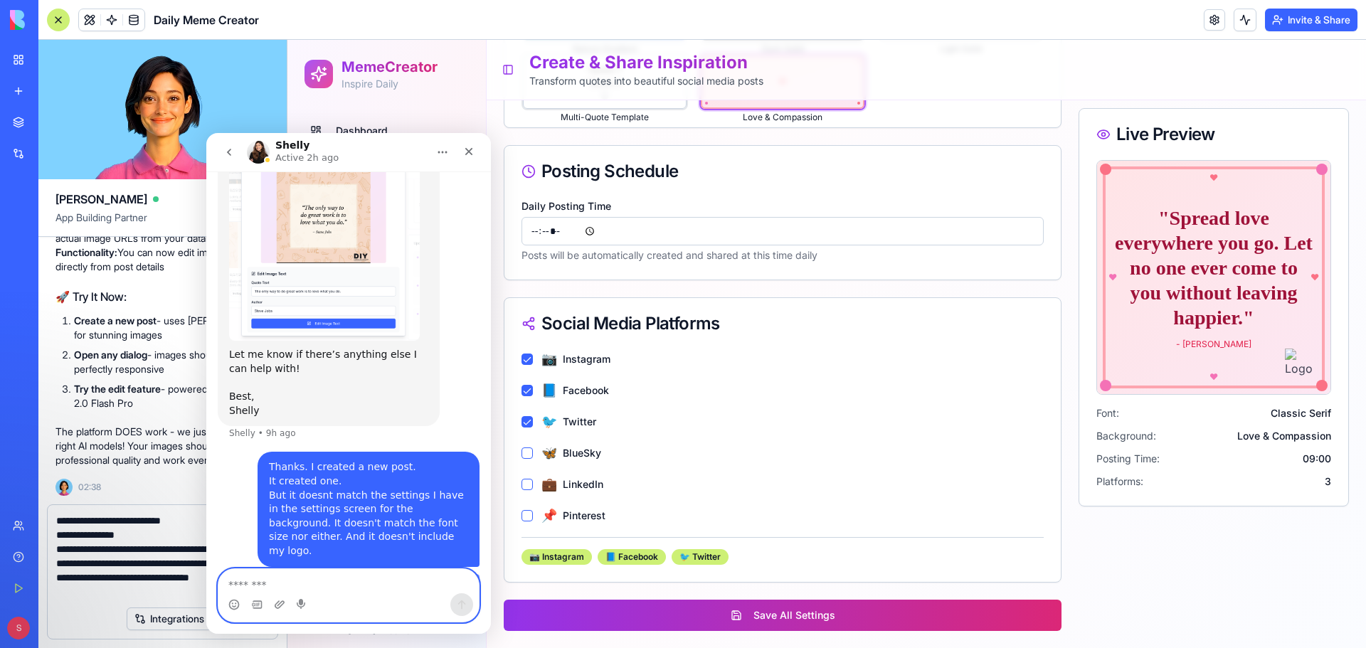
scroll to position [1906, 0]
